Goal: Information Seeking & Learning: Learn about a topic

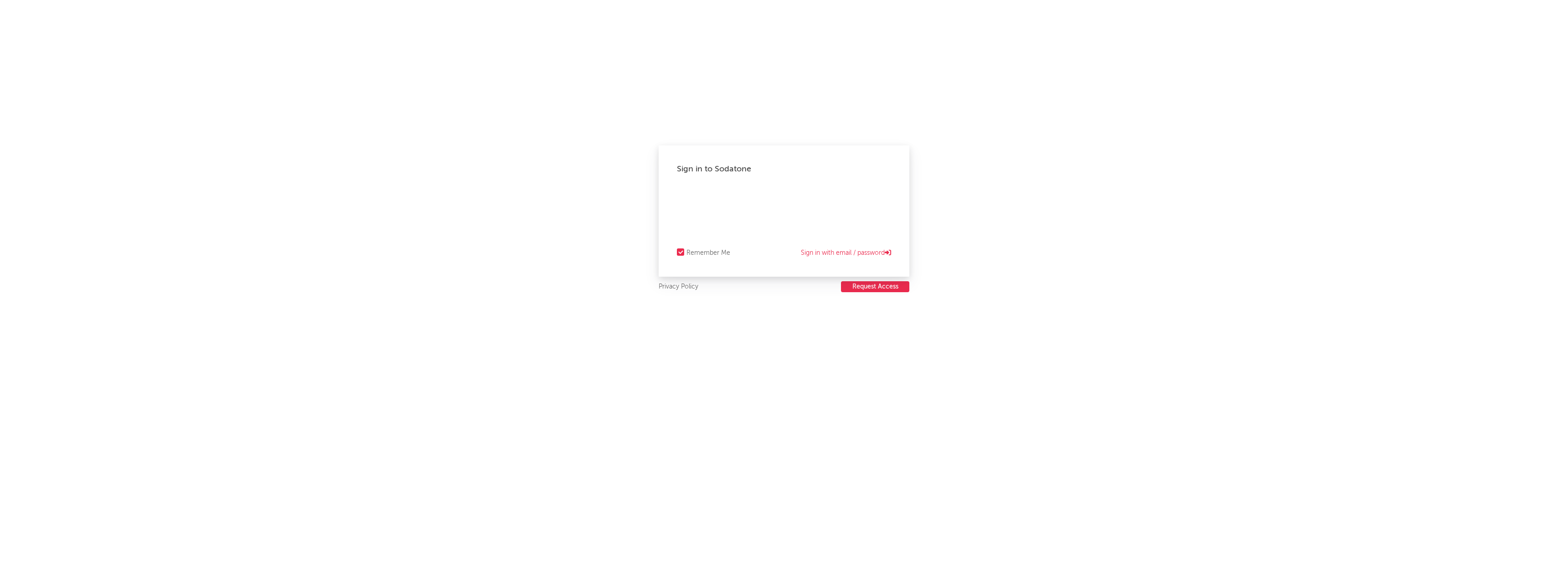
select select "recorded_music"
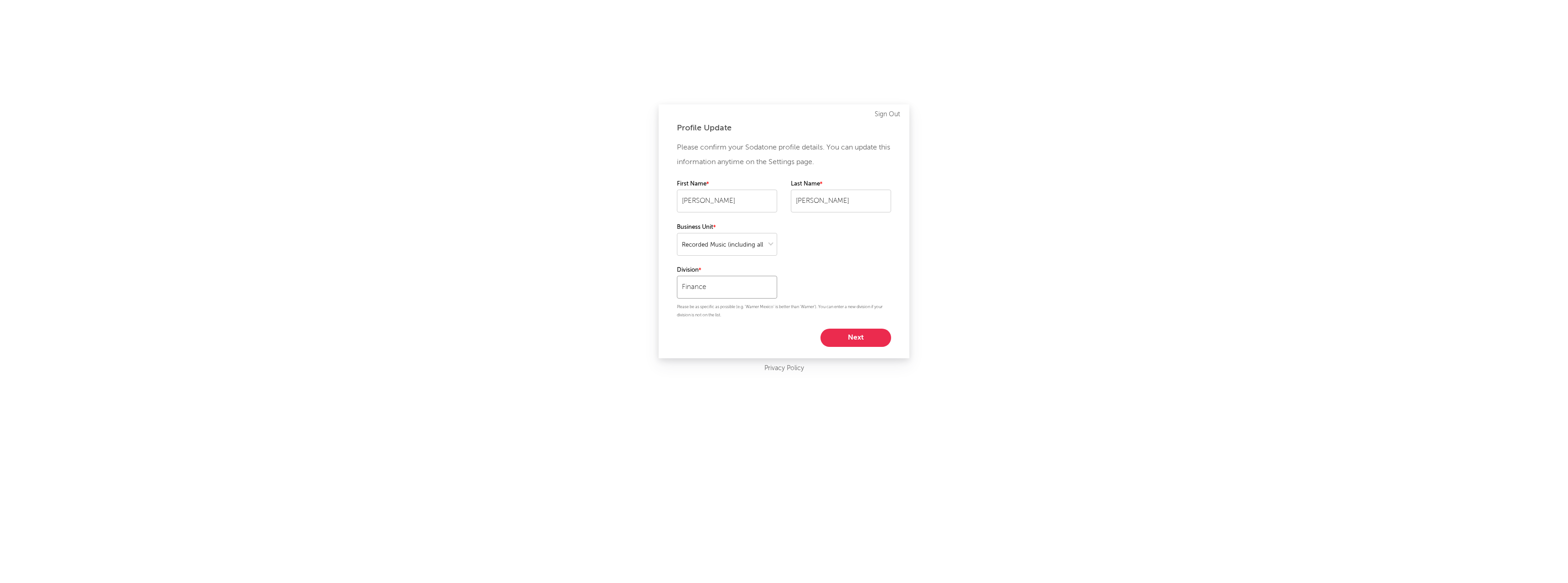
click at [729, 286] on input "Finance" at bounding box center [726, 287] width 100 height 23
click at [861, 284] on div "Please confirm your Sodatone profile details. You can update this information a…" at bounding box center [783, 243] width 214 height 206
click at [872, 341] on button "Next" at bounding box center [856, 338] width 70 height 18
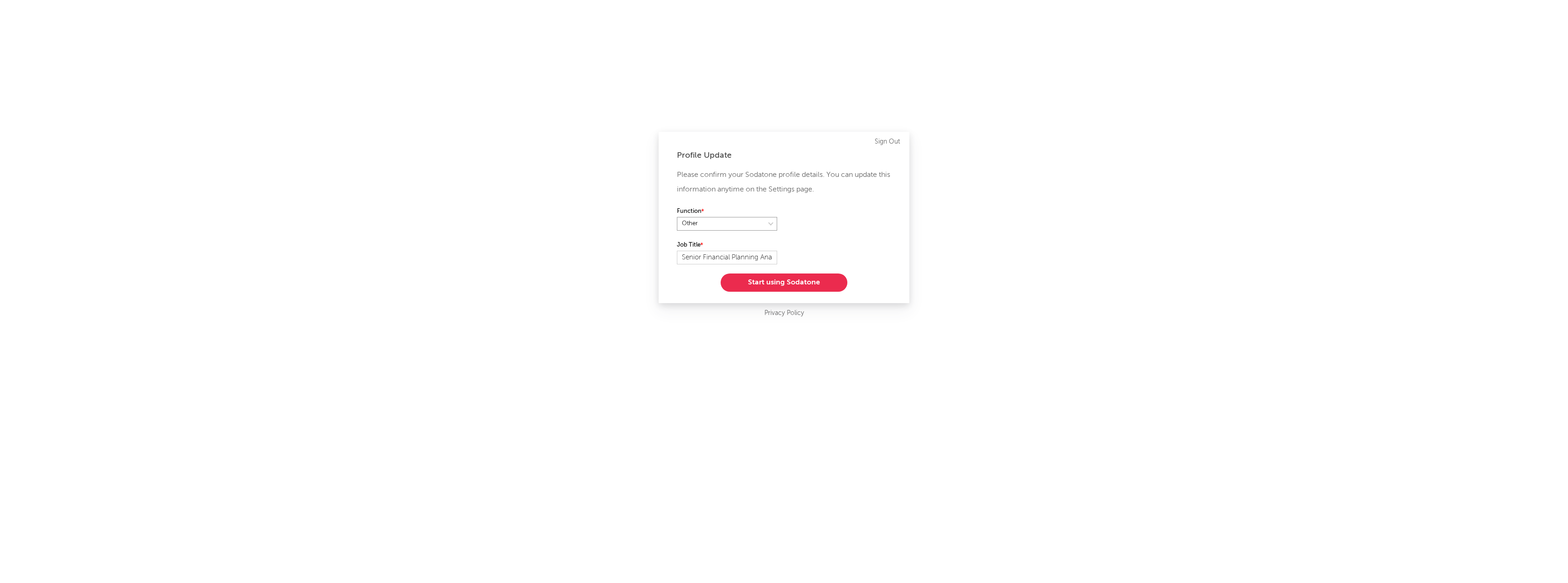
click at [739, 223] on select at bounding box center [726, 224] width 100 height 14
select select "anr"
click at [677, 217] on select at bounding box center [726, 224] width 100 height 14
click at [810, 256] on div "Please confirm your Sodatone profile details. You can update this information a…" at bounding box center [783, 230] width 214 height 124
click at [840, 226] on select "Select an option" at bounding box center [841, 224] width 100 height 14
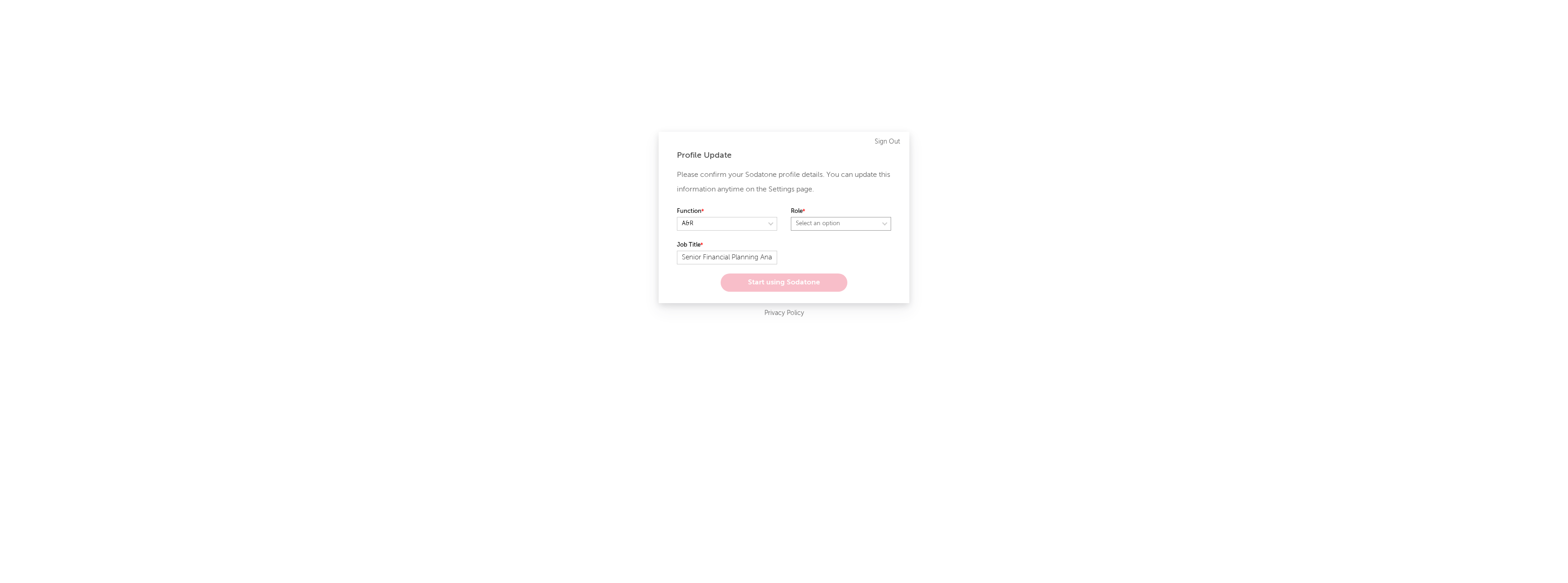
select select "manager"
click at [791, 217] on select "Select an option" at bounding box center [841, 224] width 100 height 14
click at [812, 250] on div "Please confirm your Sodatone profile details. You can update this information a…" at bounding box center [783, 230] width 214 height 124
click at [794, 279] on button "Start using Sodatone" at bounding box center [784, 282] width 127 height 18
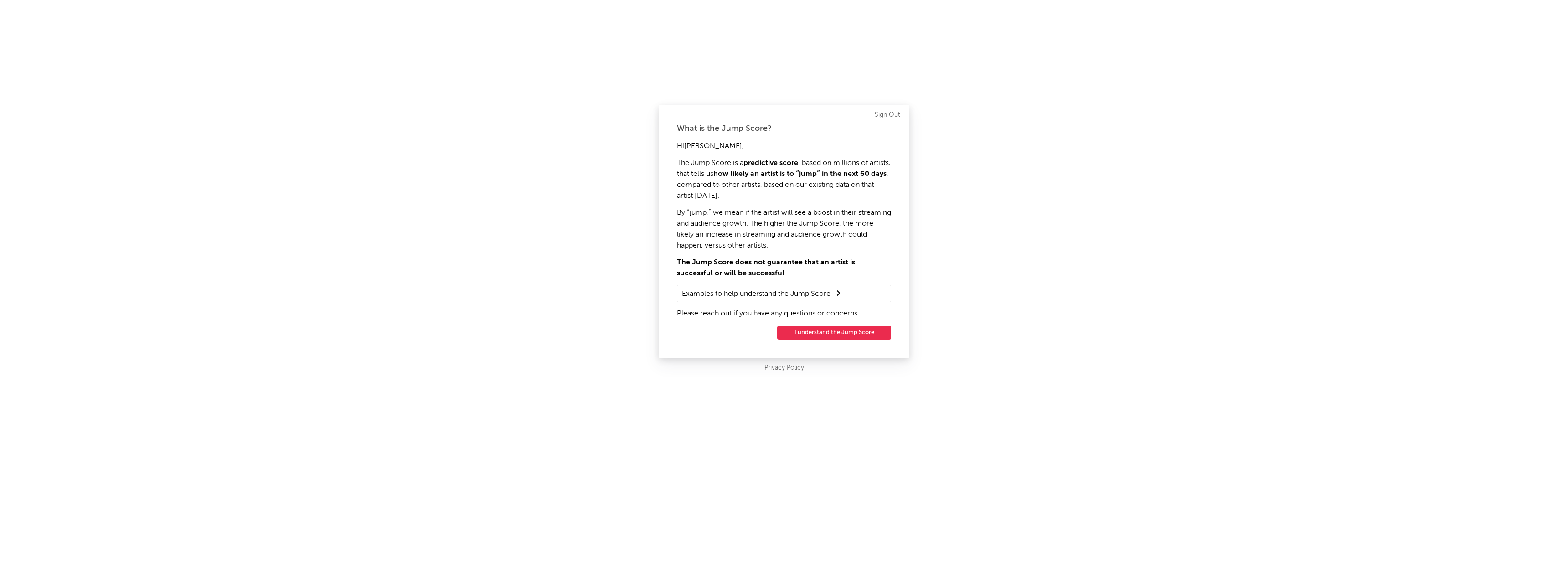
click at [820, 330] on button "I understand the Jump Score" at bounding box center [834, 332] width 114 height 14
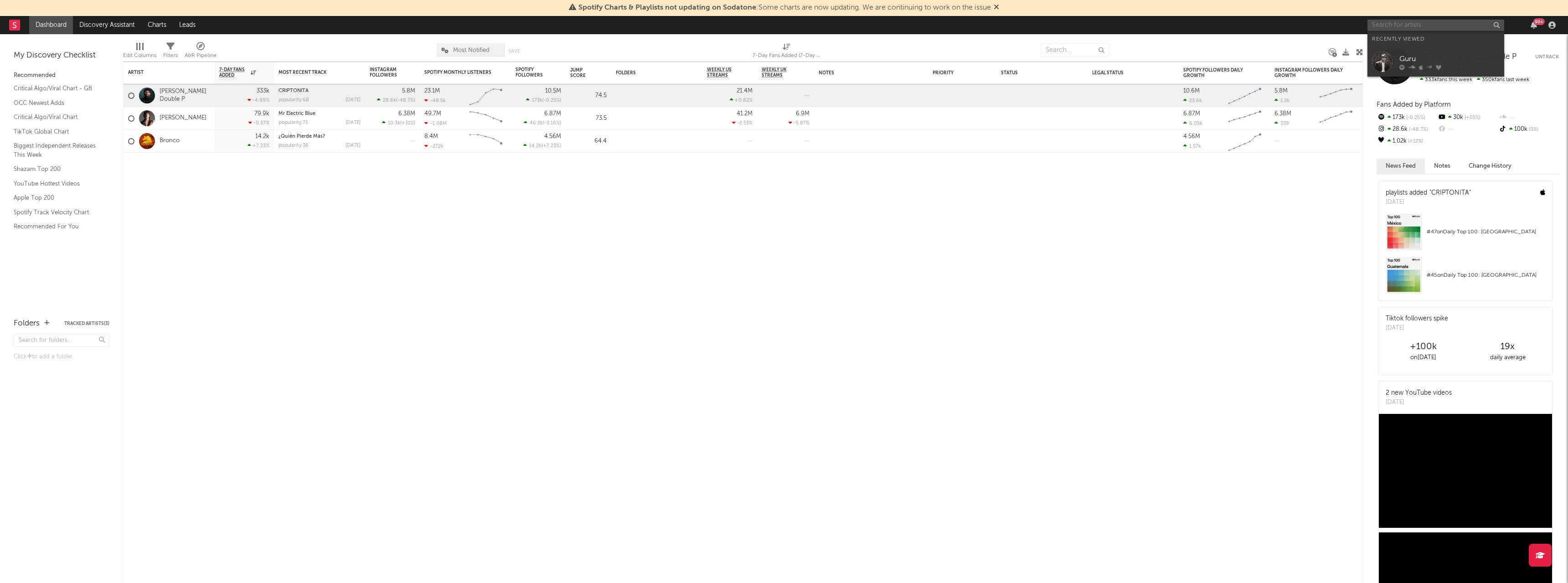
click at [1409, 25] on input "text" at bounding box center [1436, 25] width 137 height 12
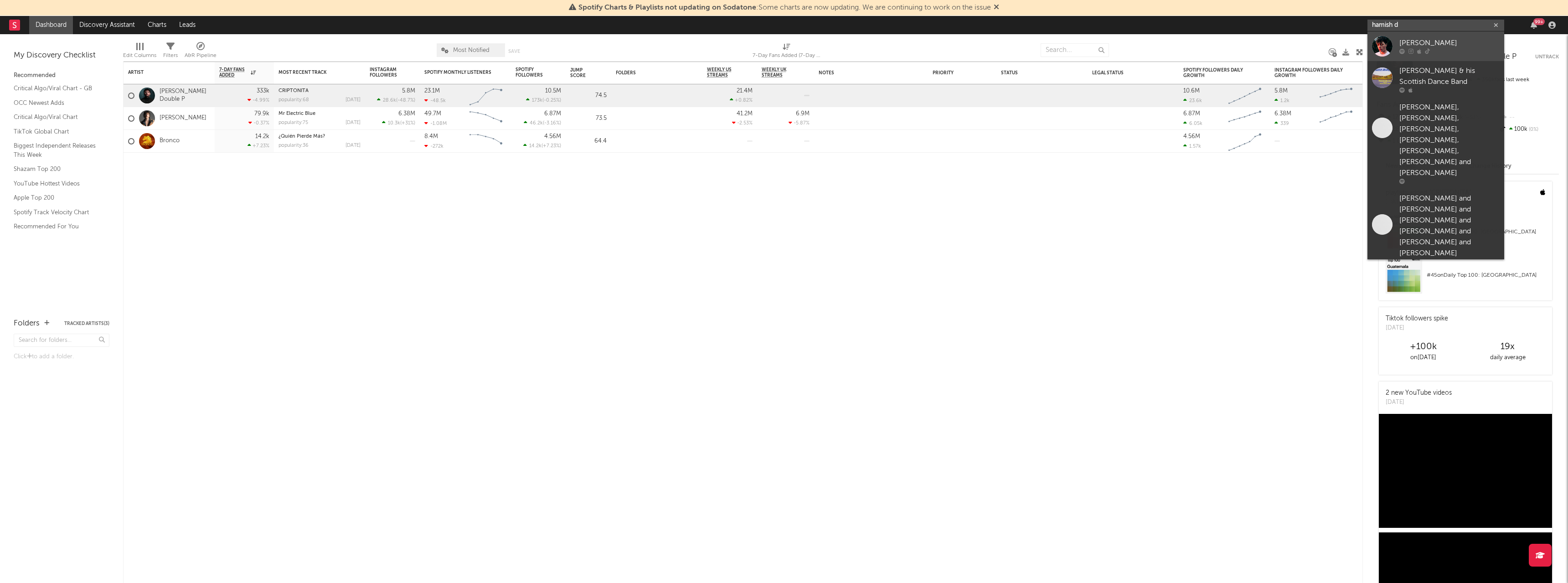
type input "hamish d"
click at [1410, 45] on div "Hamish Donald" at bounding box center [1449, 43] width 100 height 11
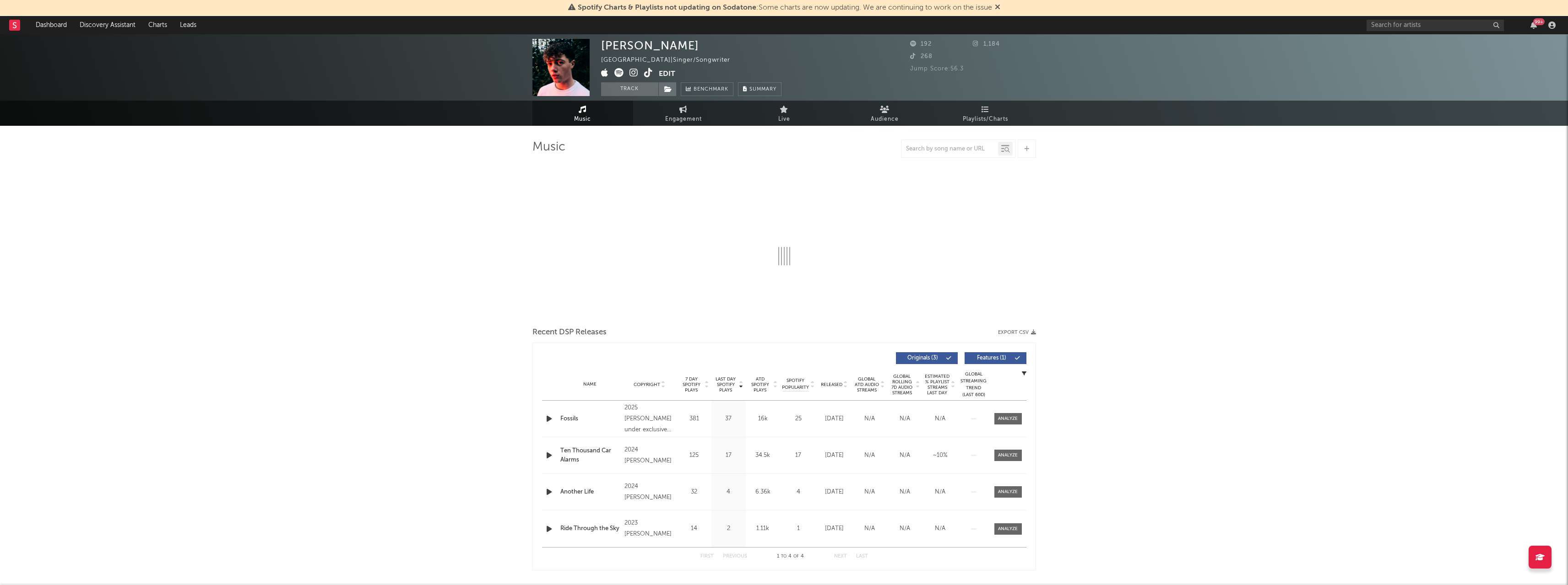
select select "6m"
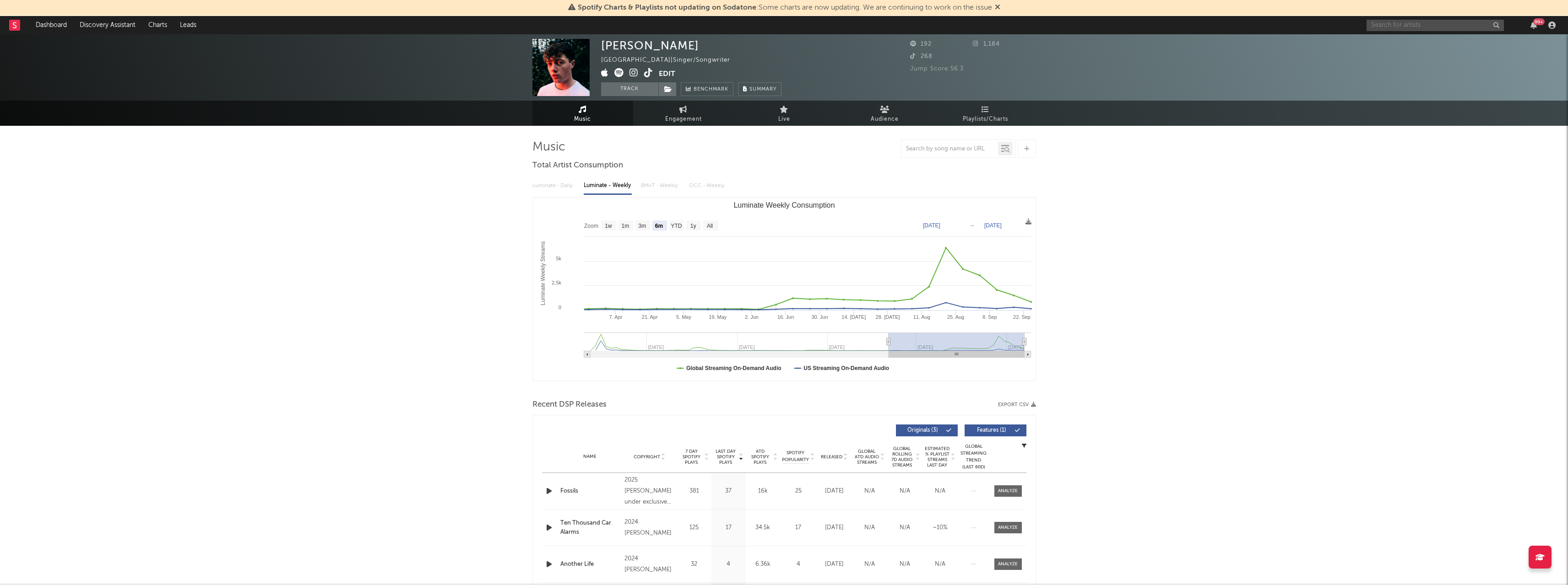
click at [1419, 29] on input "text" at bounding box center [1435, 25] width 138 height 12
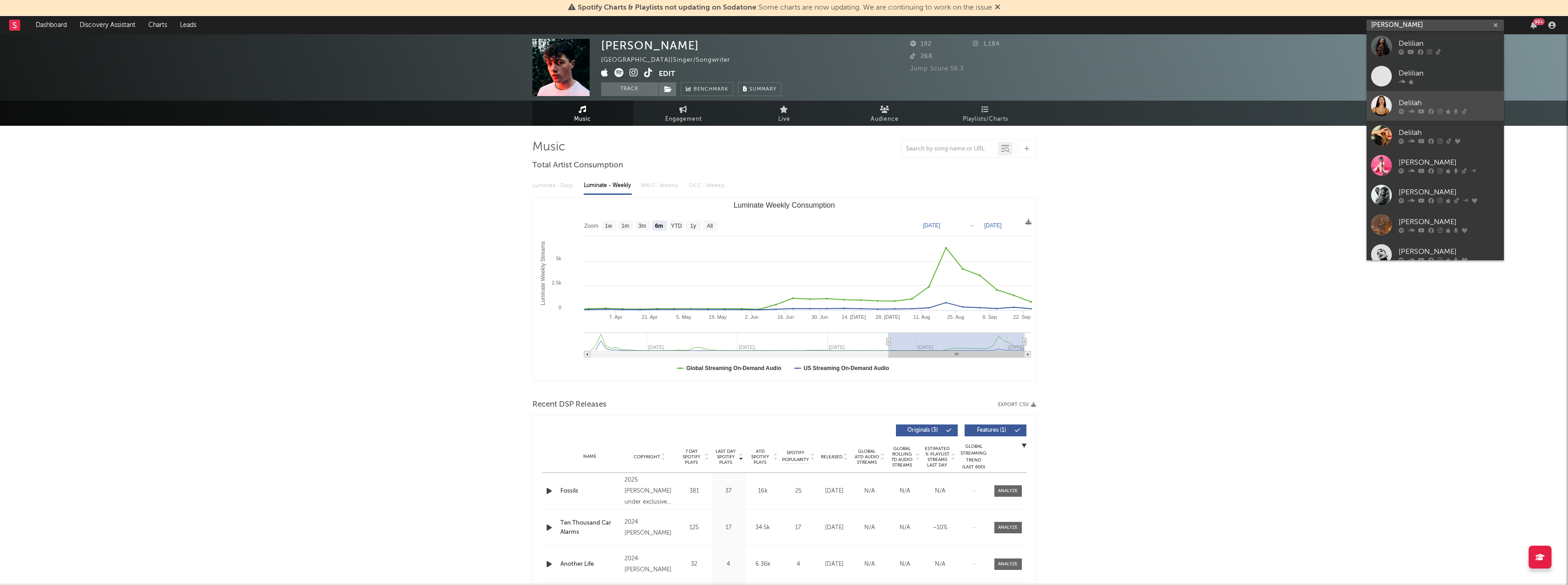
type input "deliliah"
click at [1445, 119] on link "Delilah" at bounding box center [1435, 106] width 138 height 30
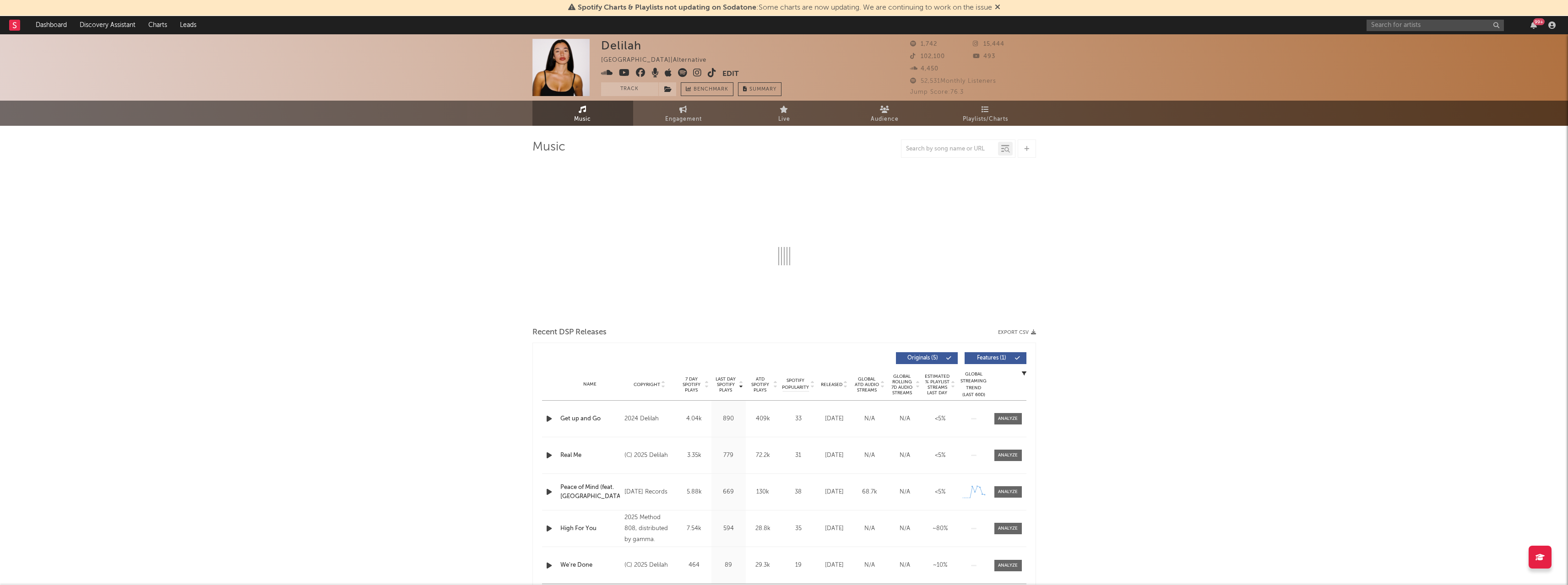
select select "1w"
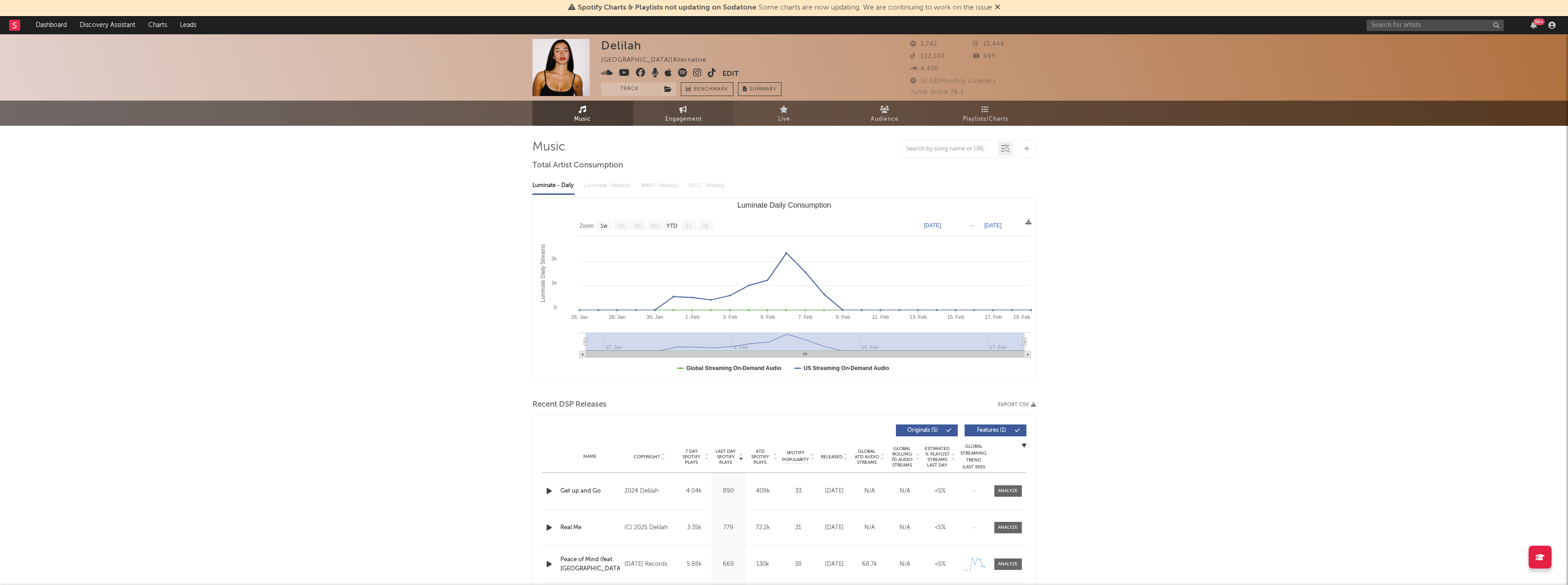
click at [661, 119] on link "Engagement" at bounding box center [683, 113] width 101 height 25
select select "1w"
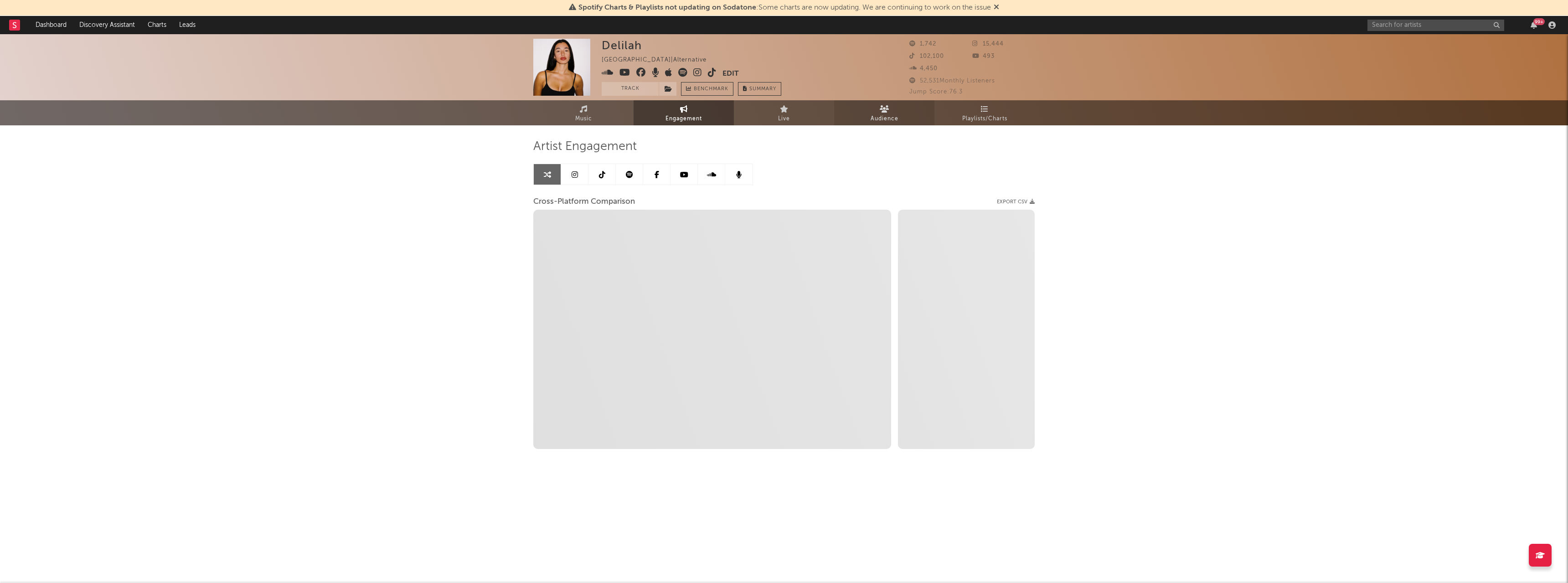
click at [877, 112] on link "Audience" at bounding box center [884, 112] width 100 height 25
